Goal: Task Accomplishment & Management: Use online tool/utility

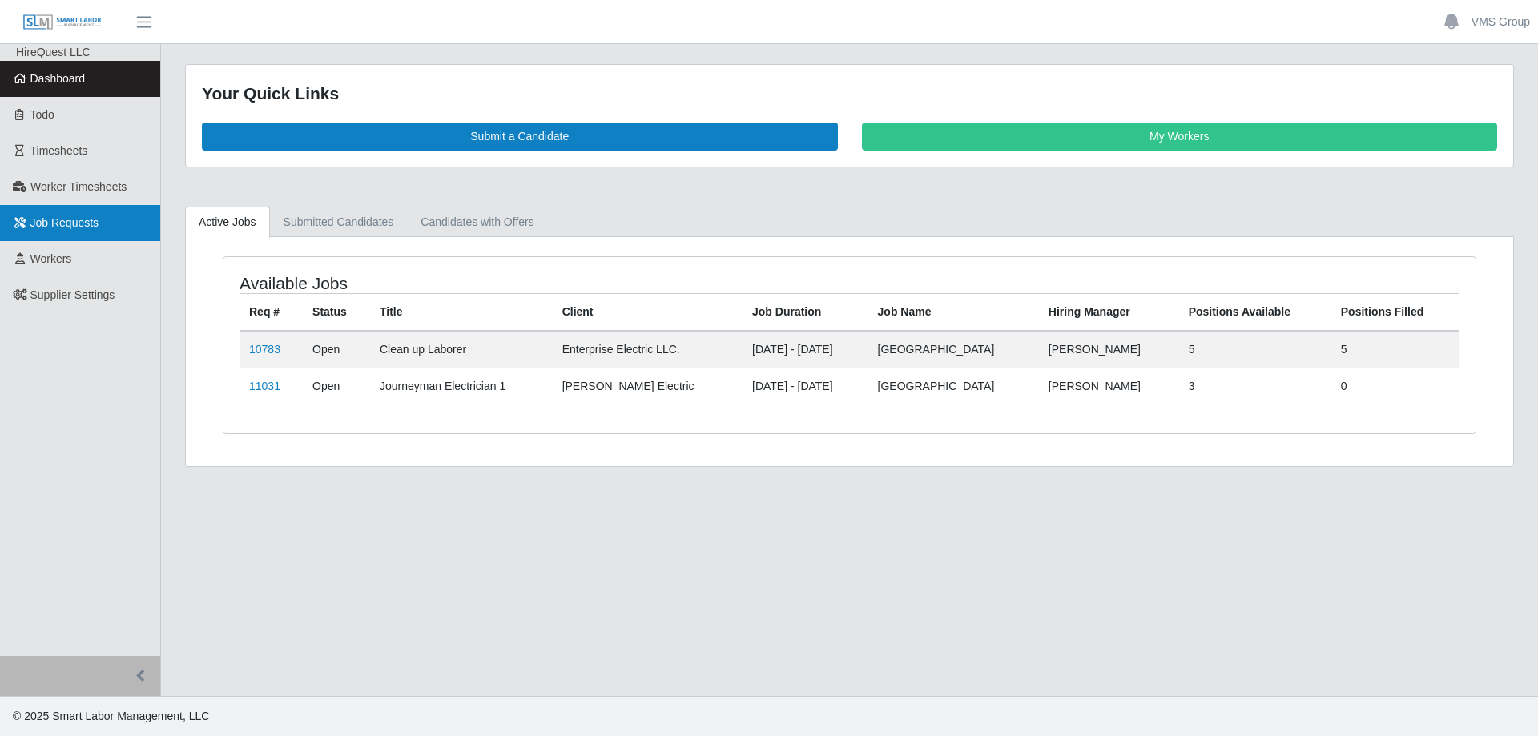
click at [87, 232] on link "Job Requests" at bounding box center [80, 223] width 160 height 36
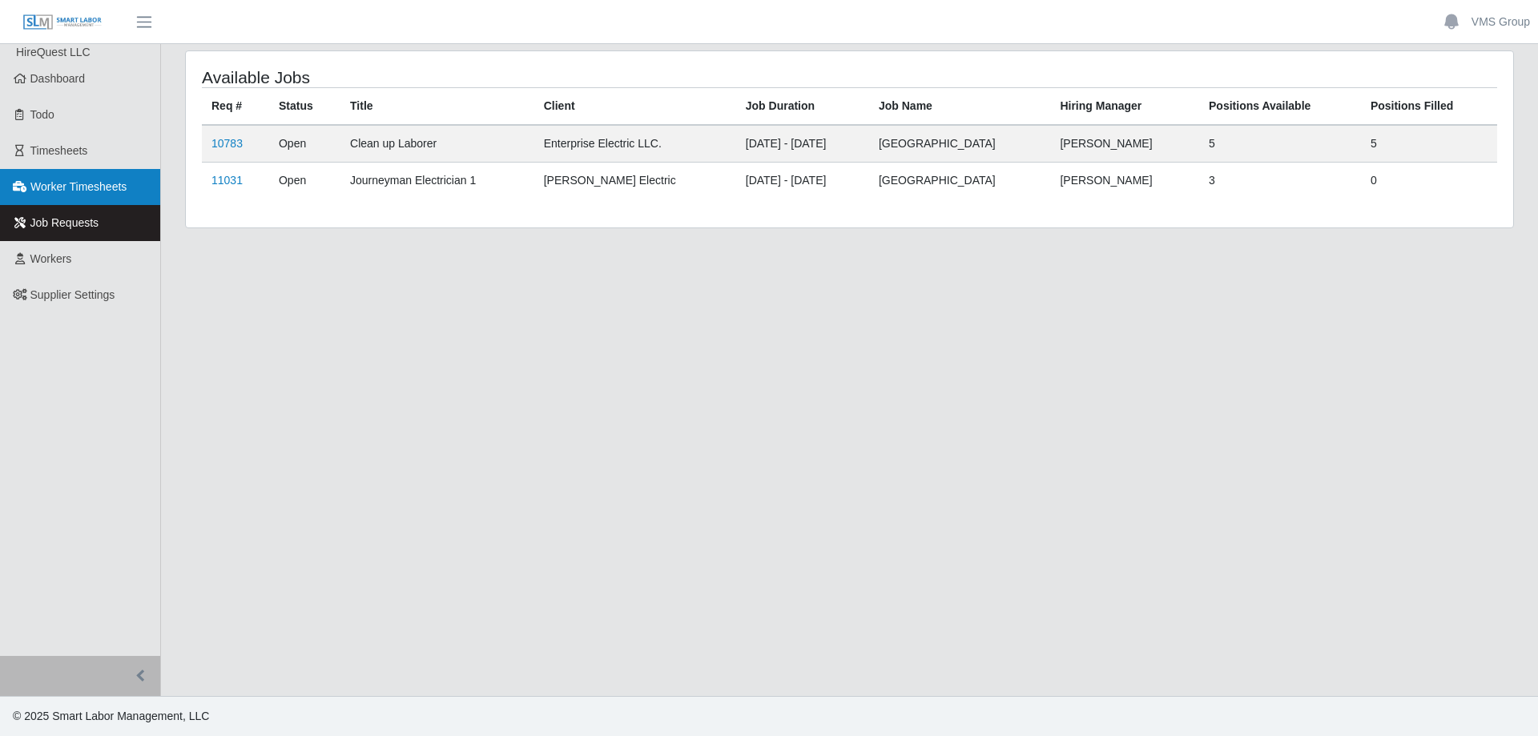
click at [86, 189] on span "Worker Timesheets" at bounding box center [78, 186] width 96 height 13
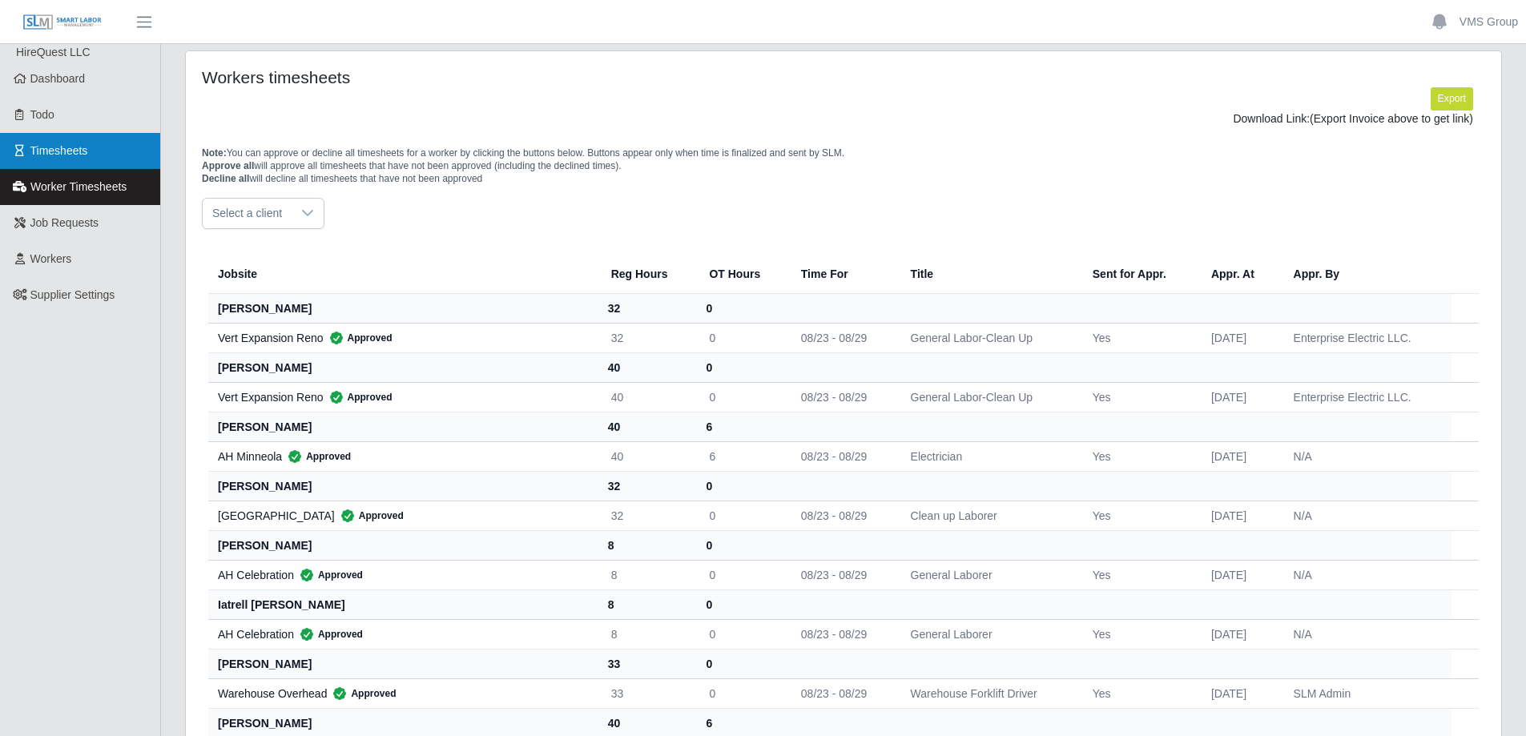
click at [78, 161] on link "Timesheets" at bounding box center [80, 151] width 160 height 36
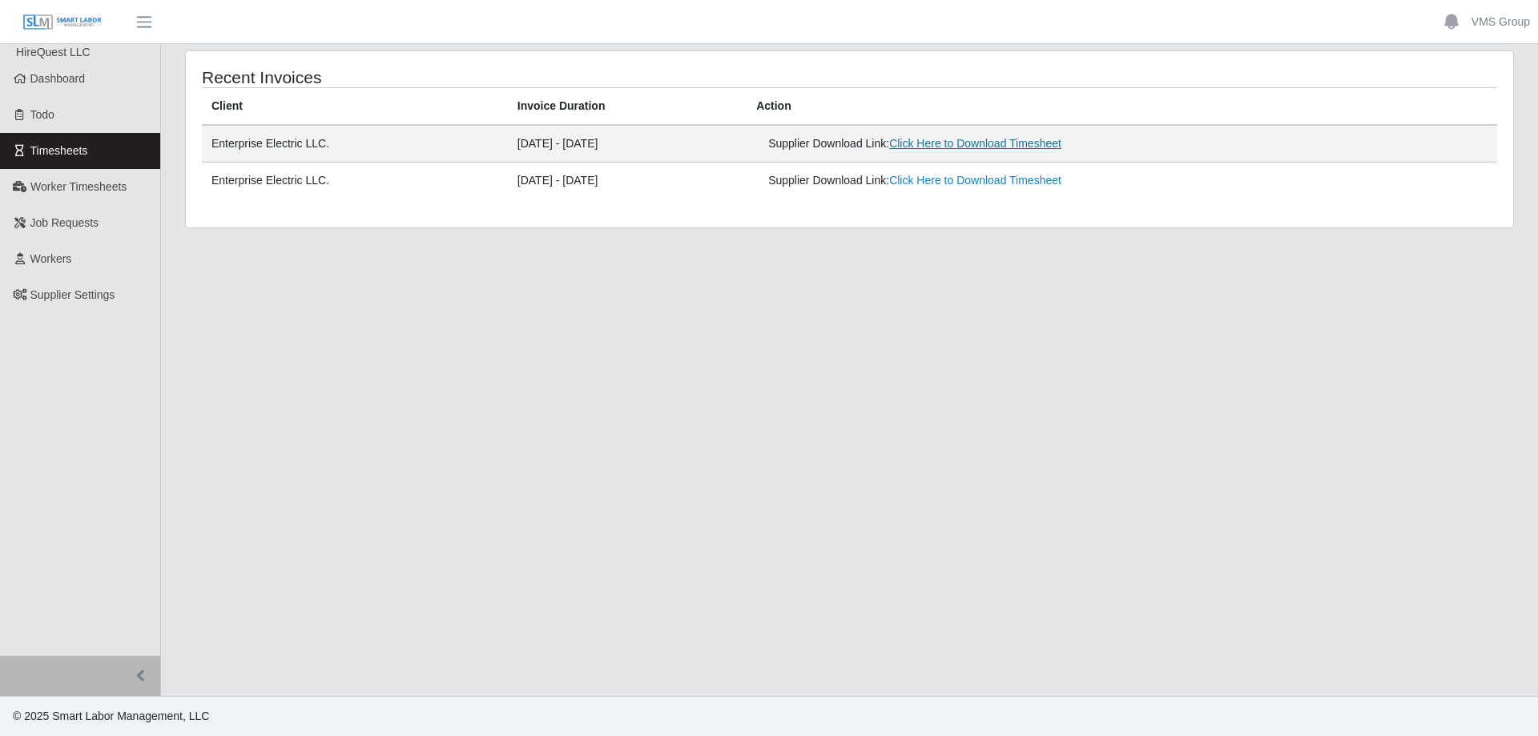
click at [971, 141] on link "Click Here to Download Timesheet" at bounding box center [975, 143] width 172 height 13
